Goal: Task Accomplishment & Management: Manage account settings

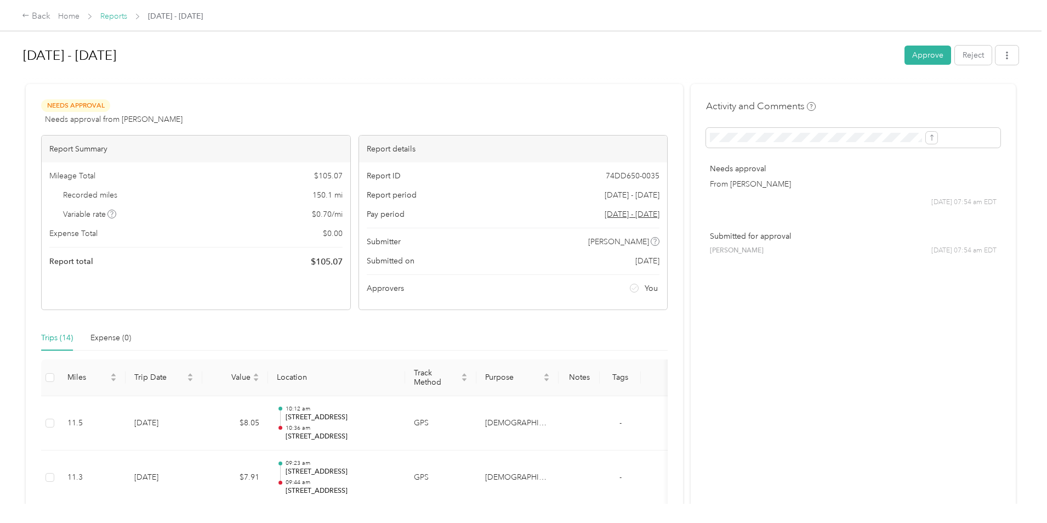
click at [127, 15] on link "Reports" at bounding box center [113, 16] width 27 height 9
